Goal: Task Accomplishment & Management: Manage account settings

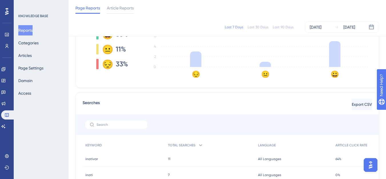
scroll to position [143, 0]
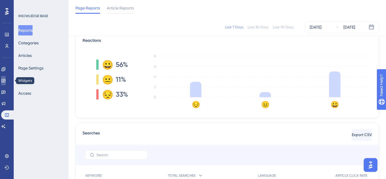
click at [3, 81] on link at bounding box center [3, 80] width 5 height 9
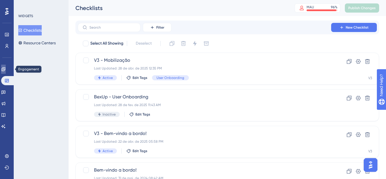
click at [5, 70] on icon at bounding box center [3, 69] width 4 height 4
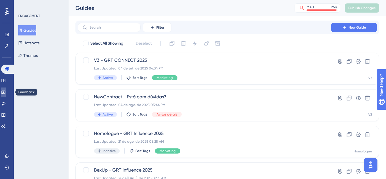
click at [6, 94] on icon at bounding box center [3, 92] width 5 height 5
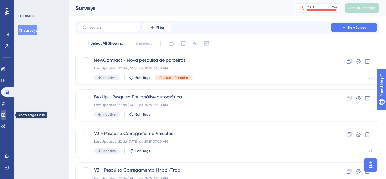
click at [4, 114] on link at bounding box center [3, 114] width 5 height 9
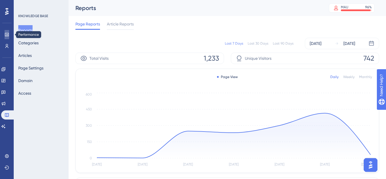
click at [8, 34] on icon at bounding box center [7, 34] width 4 height 3
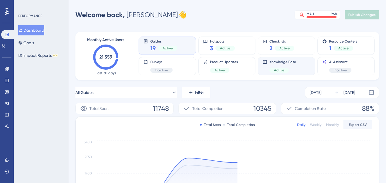
drag, startPoint x: 0, startPoint y: 0, endPoint x: 261, endPoint y: 71, distance: 270.6
click at [261, 71] on div "Knowledge Base Active" at bounding box center [285, 66] width 57 height 18
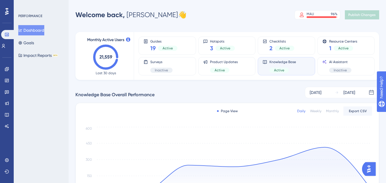
click at [335, 110] on div "Monthly" at bounding box center [332, 111] width 13 height 5
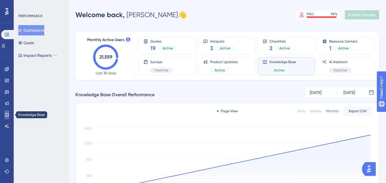
click at [9, 112] on link at bounding box center [7, 114] width 5 height 9
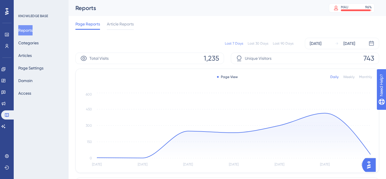
click at [286, 44] on div "Last 90 Days" at bounding box center [283, 43] width 21 height 5
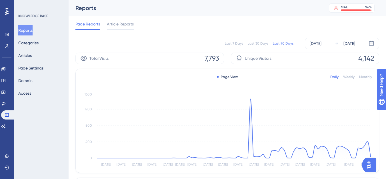
click at [261, 45] on div "Last 30 Days" at bounding box center [257, 43] width 21 height 5
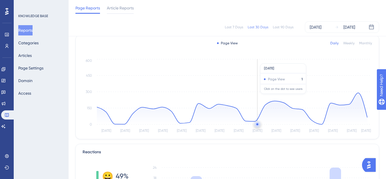
scroll to position [114, 0]
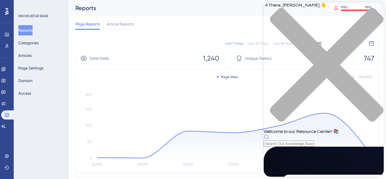
scroll to position [57, 0]
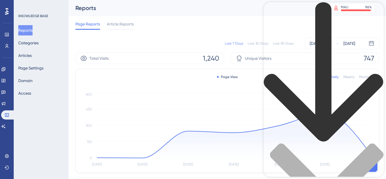
scroll to position [37, 0]
click at [275, 10] on div "back to header" at bounding box center [323, 72] width 120 height 141
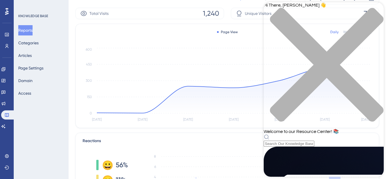
scroll to position [57, 0]
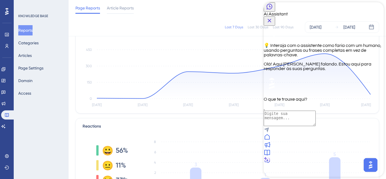
click at [273, 17] on icon "Close Button" at bounding box center [269, 20] width 7 height 7
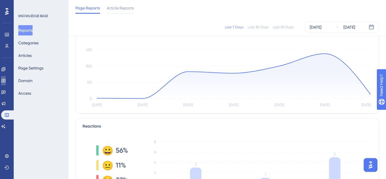
click at [6, 84] on link at bounding box center [3, 80] width 5 height 9
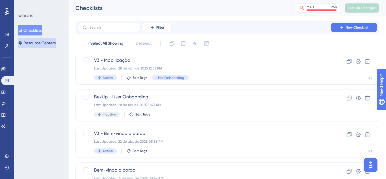
click at [36, 43] on button "Resource Centers" at bounding box center [36, 43] width 37 height 10
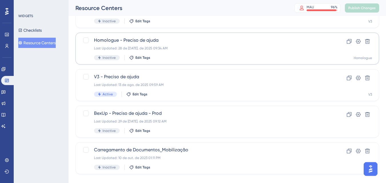
scroll to position [57, 0]
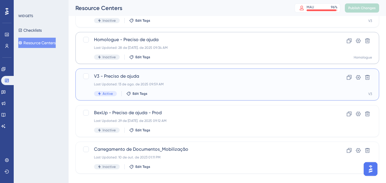
click at [179, 89] on div "V3 - Preciso de ajuda Last Updated: 13 de ago. de 2025 09:59 AM Active Edit Tags" at bounding box center [204, 84] width 221 height 23
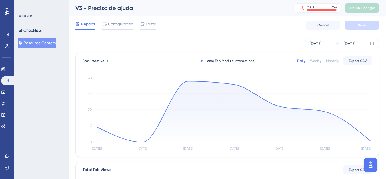
click at [319, 64] on div "Daily Weekly Monthly Export CSV" at bounding box center [334, 60] width 75 height 9
click at [318, 61] on div "Weekly" at bounding box center [315, 61] width 11 height 5
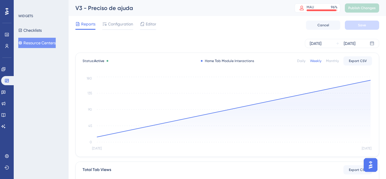
click at [302, 59] on div "Daily" at bounding box center [301, 61] width 8 height 5
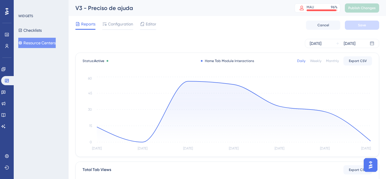
click at [124, 20] on div "Reports Configuration Editor Cancel Save" at bounding box center [226, 25] width 303 height 18
click at [126, 24] on span "Configuration" at bounding box center [120, 24] width 25 height 7
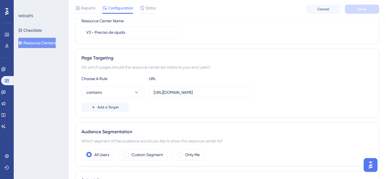
scroll to position [45, 0]
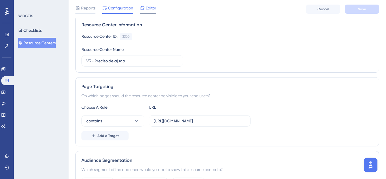
click at [146, 9] on span "Editor" at bounding box center [151, 8] width 11 height 7
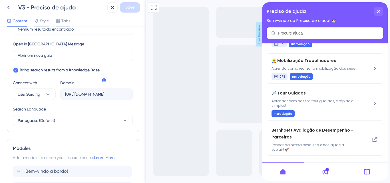
scroll to position [143, 0]
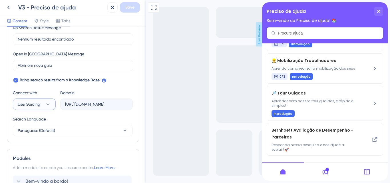
click at [43, 107] on button "UserGuiding" at bounding box center [34, 103] width 43 height 11
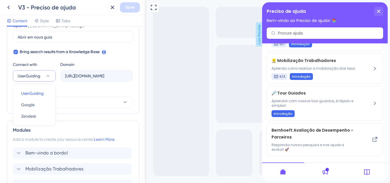
click at [67, 91] on div "Search Language" at bounding box center [73, 91] width 120 height 9
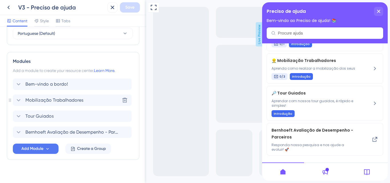
scroll to position [246, 0]
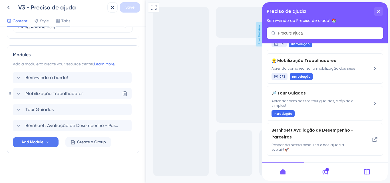
click at [68, 90] on span "Mobilização Trabalhadores" at bounding box center [54, 93] width 58 height 7
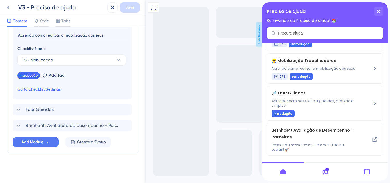
scroll to position [259, 0]
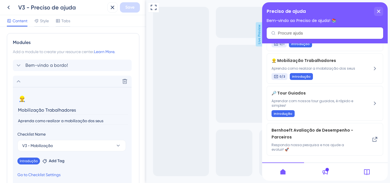
click at [64, 87] on section "👷‍♂️ Change emoji Remove emoji Mobilização Trabalhadores Aprenda como realizar …" at bounding box center [72, 136] width 119 height 98
click at [64, 84] on div "Delete" at bounding box center [72, 81] width 119 height 11
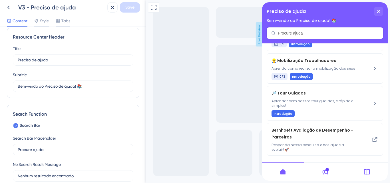
scroll to position [0, 0]
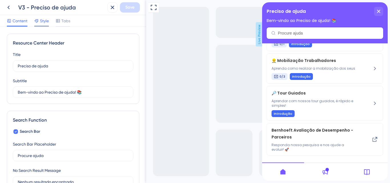
click at [39, 24] on div "Style" at bounding box center [41, 21] width 15 height 9
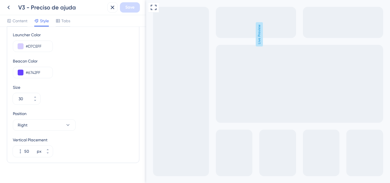
scroll to position [227, 0]
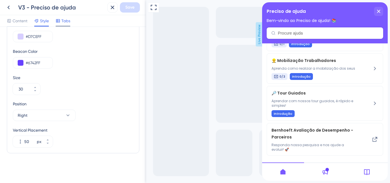
click at [57, 22] on icon at bounding box center [58, 20] width 4 height 3
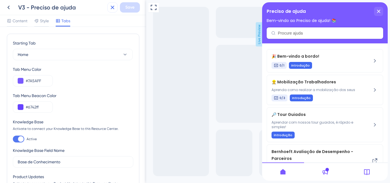
click at [112, 7] on icon at bounding box center [112, 7] width 7 height 7
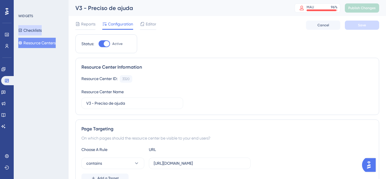
click at [27, 31] on button "Checklists" at bounding box center [29, 30] width 23 height 10
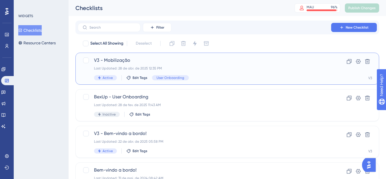
click at [127, 66] on div "Last Updated: 28 de abr. de 2025 12:35 PM" at bounding box center [204, 68] width 221 height 5
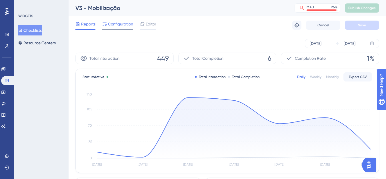
click at [119, 27] on span "Configuration" at bounding box center [120, 24] width 25 height 7
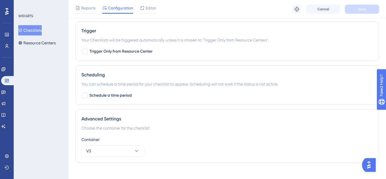
scroll to position [347, 0]
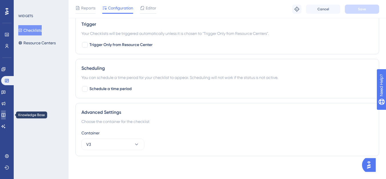
click at [6, 119] on link at bounding box center [3, 114] width 5 height 9
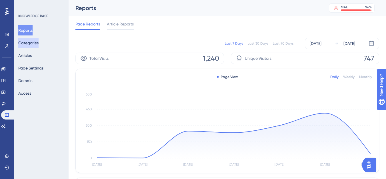
click at [37, 42] on button "Categories" at bounding box center [28, 43] width 20 height 10
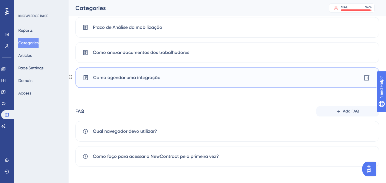
scroll to position [251, 0]
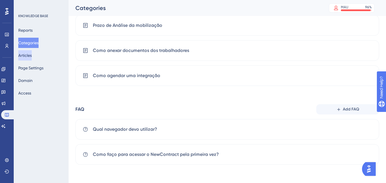
click at [26, 55] on button "Articles" at bounding box center [24, 55] width 13 height 10
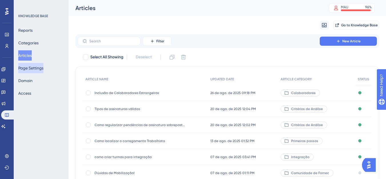
click at [41, 70] on button "Page Settings" at bounding box center [30, 68] width 25 height 10
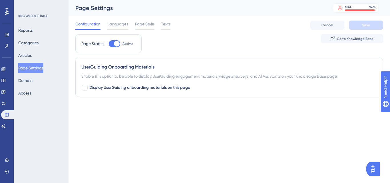
click at [120, 30] on div "Configuration Languages Page Style Texts Cancel Save" at bounding box center [229, 25] width 308 height 18
click at [121, 25] on span "Languages" at bounding box center [117, 24] width 21 height 7
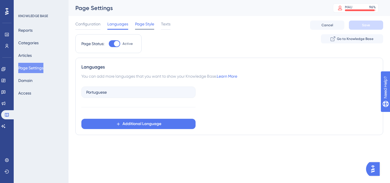
click at [138, 25] on span "Page Style" at bounding box center [144, 24] width 19 height 7
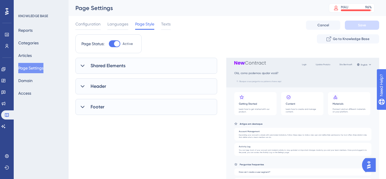
click at [130, 70] on div "Shared Elements" at bounding box center [146, 66] width 142 height 16
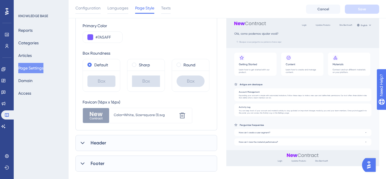
scroll to position [132, 0]
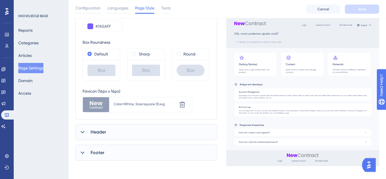
click at [120, 127] on div "Header" at bounding box center [146, 132] width 142 height 16
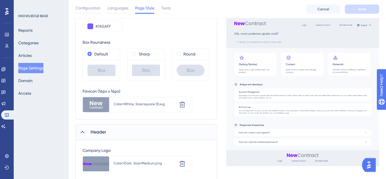
click at [120, 131] on div "Header" at bounding box center [146, 132] width 142 height 16
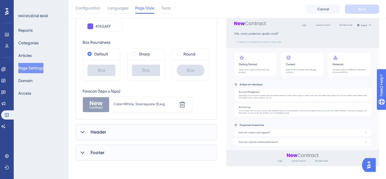
click at [120, 130] on div "Header" at bounding box center [146, 132] width 142 height 16
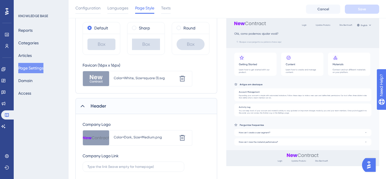
scroll to position [246, 0]
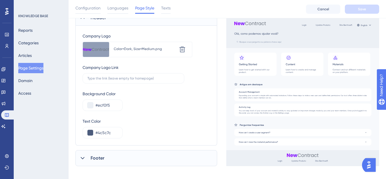
click at [116, 158] on div "Footer" at bounding box center [146, 158] width 142 height 16
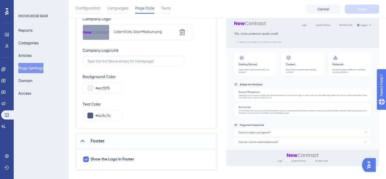
scroll to position [272, 0]
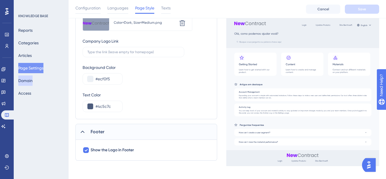
click at [32, 81] on button "Domain" at bounding box center [25, 80] width 14 height 10
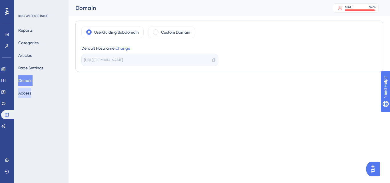
click at [31, 94] on button "Access" at bounding box center [24, 93] width 13 height 10
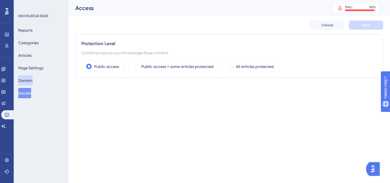
click at [33, 82] on button "Domain" at bounding box center [25, 80] width 14 height 10
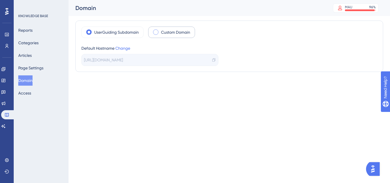
click at [175, 34] on label "Custom Domain" at bounding box center [175, 32] width 29 height 7
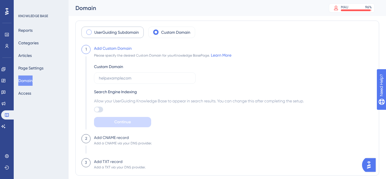
click at [127, 33] on label "UserGuiding Subdomain" at bounding box center [116, 32] width 45 height 7
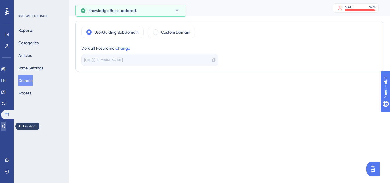
click at [5, 124] on icon at bounding box center [3, 126] width 5 height 5
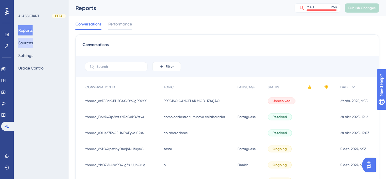
click at [33, 39] on button "Sources" at bounding box center [25, 43] width 15 height 10
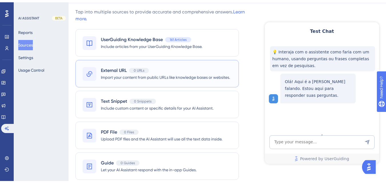
scroll to position [27, 0]
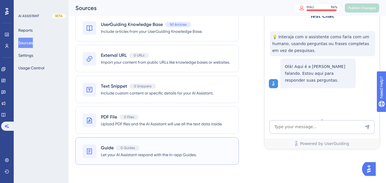
click at [116, 149] on div "0 Guides" at bounding box center [127, 147] width 23 height 5
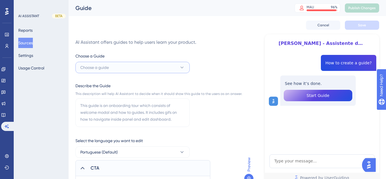
click at [104, 70] on span "Choose a guide" at bounding box center [94, 67] width 29 height 7
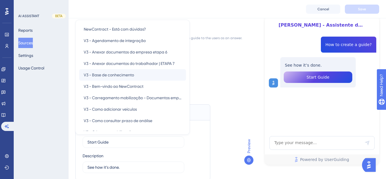
scroll to position [43, 0]
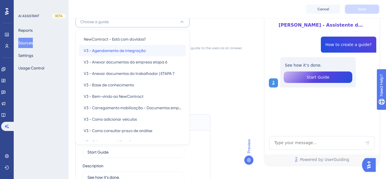
click at [107, 51] on span "V3 - Agendamento de integração" at bounding box center [115, 50] width 62 height 7
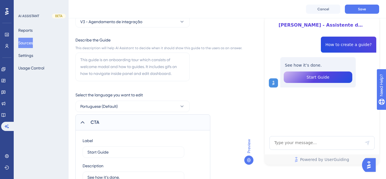
scroll to position [15, 0]
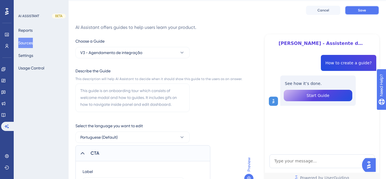
click at [358, 9] on span "Save" at bounding box center [362, 10] width 8 height 5
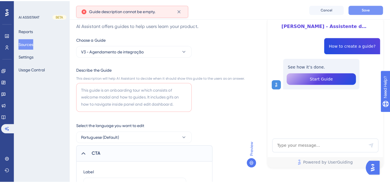
scroll to position [23, 0]
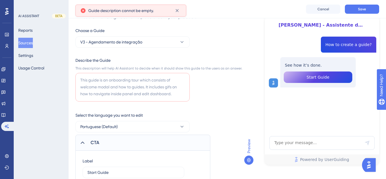
click at [33, 42] on button "Sources" at bounding box center [25, 43] width 15 height 10
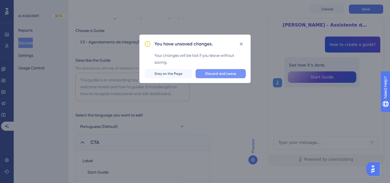
click at [203, 69] on button "Discard and Leave" at bounding box center [220, 73] width 50 height 9
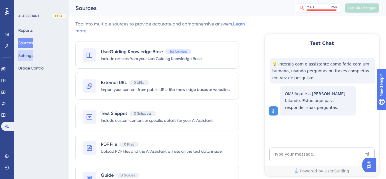
click at [33, 57] on button "Settings" at bounding box center [25, 55] width 15 height 10
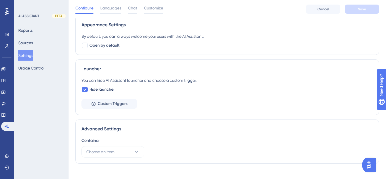
scroll to position [187, 0]
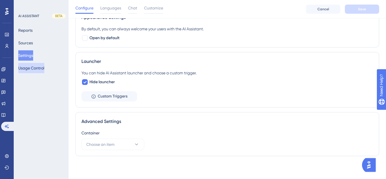
click at [32, 66] on button "Usage Control" at bounding box center [31, 68] width 26 height 10
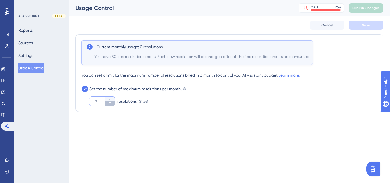
click at [109, 104] on icon at bounding box center [109, 102] width 3 height 3
type input "1"
click at [0, 82] on div "Performance Users Engagement Widgets Feedback Product Updates Knowledge Base AI…" at bounding box center [7, 91] width 14 height 183
click at [83, 90] on icon at bounding box center [84, 88] width 3 height 5
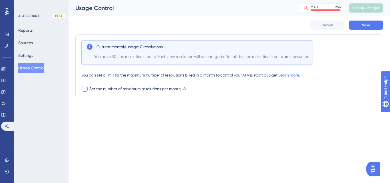
click at [83, 90] on div at bounding box center [85, 89] width 6 height 6
checkbox input "true"
click at [275, 61] on div "Current monthly usage: 0 resolutions You have 50 free resolution credits. Each …" at bounding box center [196, 52] width 231 height 25
click at [96, 103] on input "1" at bounding box center [99, 101] width 9 height 5
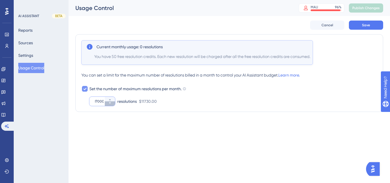
click at [113, 106] on button "17000" at bounding box center [110, 103] width 10 height 5
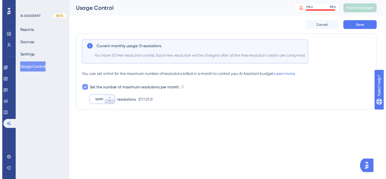
scroll to position [0, 0]
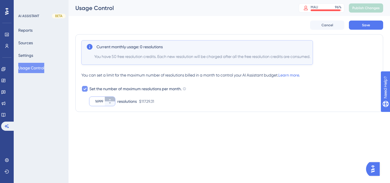
click at [109, 100] on icon at bounding box center [110, 99] width 2 height 1
type input "17000"
drag, startPoint x: 140, startPoint y: 102, endPoint x: 159, endPoint y: 101, distance: 19.7
click at [159, 101] on div "17000 resolutions $11730.00" at bounding box center [137, 101] width 97 height 9
copy span "$11730.00"
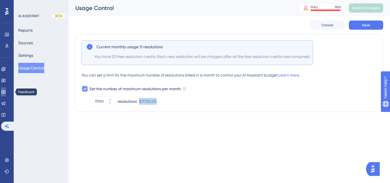
click at [6, 92] on link at bounding box center [3, 91] width 5 height 9
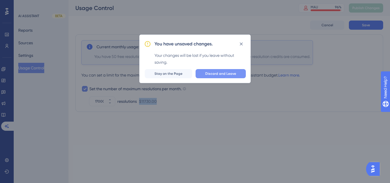
click at [206, 76] on button "Discard and Leave" at bounding box center [220, 73] width 50 height 9
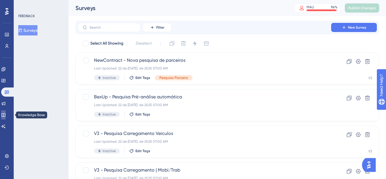
click at [4, 112] on link at bounding box center [3, 114] width 5 height 9
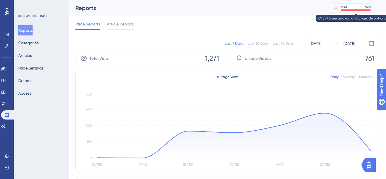
click at [346, 12] on div "MAU 96 %" at bounding box center [351, 7] width 46 height 9
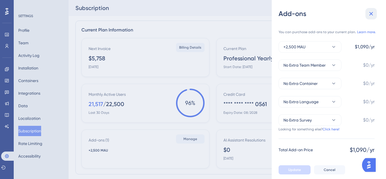
click at [368, 11] on icon at bounding box center [370, 13] width 7 height 7
